Goal: Transaction & Acquisition: Purchase product/service

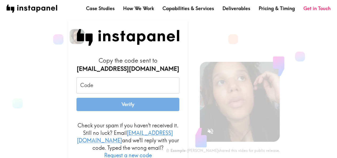
click at [129, 94] on input "Code" at bounding box center [128, 85] width 103 height 17
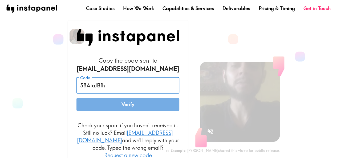
type input "58AtaJBfh"
click at [131, 106] on button "Verify" at bounding box center [128, 104] width 103 height 13
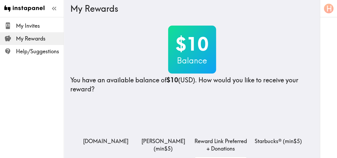
scroll to position [53, 0]
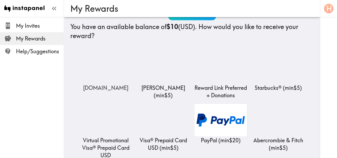
click at [105, 81] on img at bounding box center [105, 67] width 53 height 33
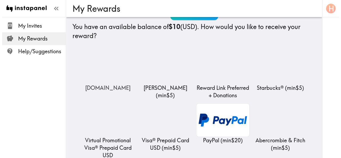
scroll to position [0, 0]
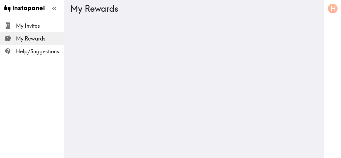
click at [37, 39] on span "My Rewards" at bounding box center [40, 38] width 48 height 7
click at [36, 30] on span "My Invites" at bounding box center [40, 26] width 48 height 10
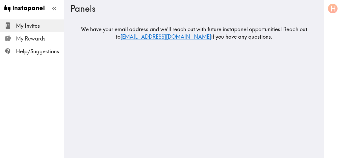
click at [37, 39] on span "My Rewards" at bounding box center [40, 38] width 48 height 7
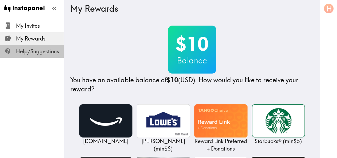
click at [50, 48] on span "Help/Suggestions" at bounding box center [40, 51] width 48 height 7
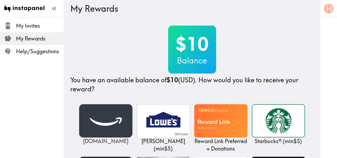
click at [99, 124] on img at bounding box center [105, 120] width 53 height 33
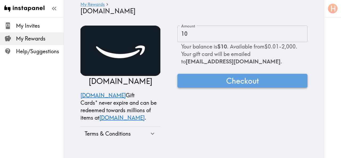
click at [217, 78] on button "Checkout" at bounding box center [243, 81] width 130 height 14
